Goal: Find specific page/section: Find specific page/section

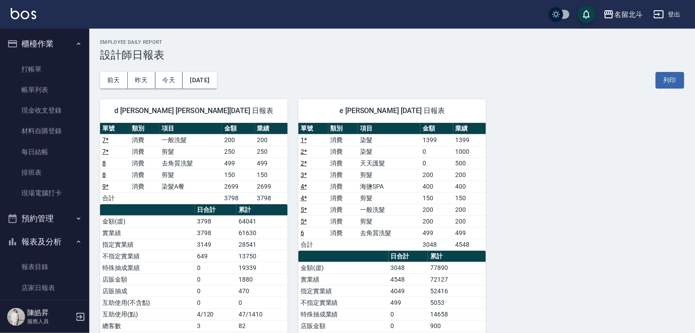
scroll to position [150, 0]
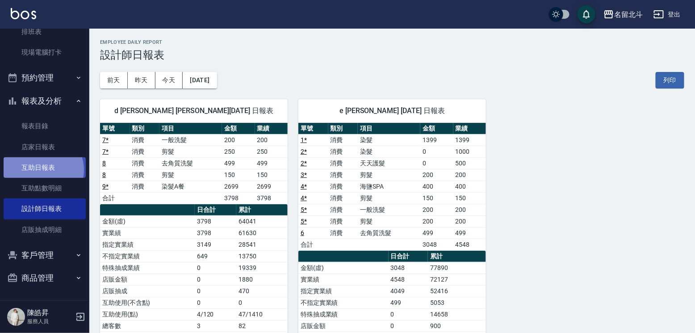
click at [40, 166] on link "互助日報表" at bounding box center [45, 167] width 82 height 21
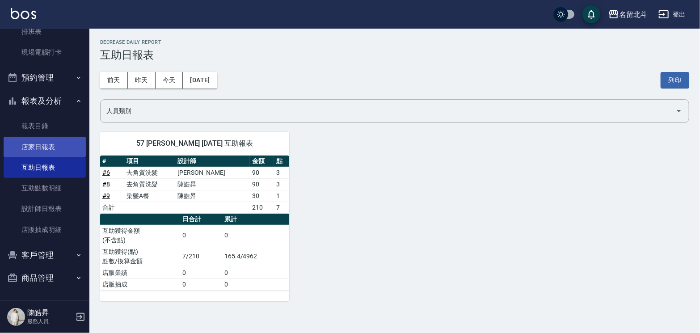
click at [39, 145] on link "店家日報表" at bounding box center [45, 147] width 82 height 21
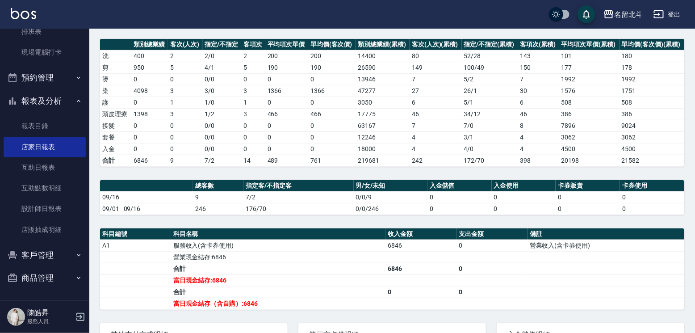
scroll to position [134, 0]
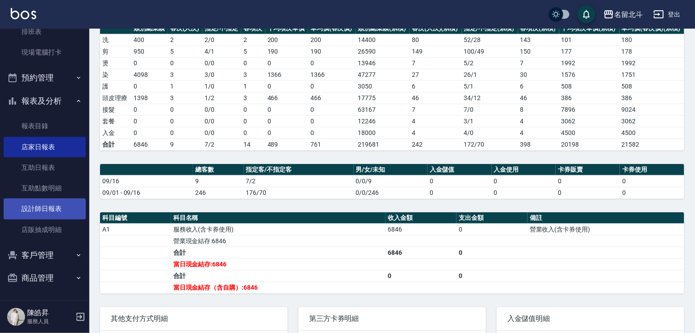
click at [36, 201] on link "設計師日報表" at bounding box center [45, 208] width 82 height 21
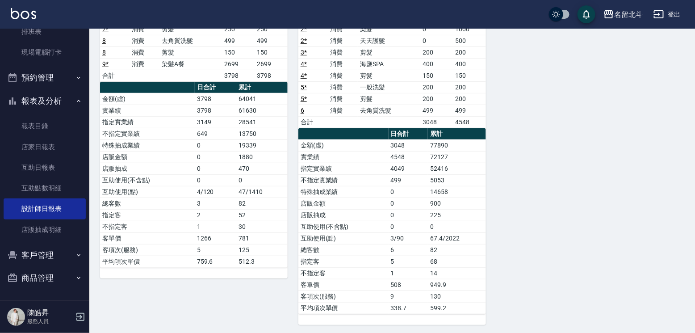
scroll to position [150, 0]
click at [56, 158] on link "互助日報表" at bounding box center [45, 167] width 82 height 21
